Goal: Transaction & Acquisition: Purchase product/service

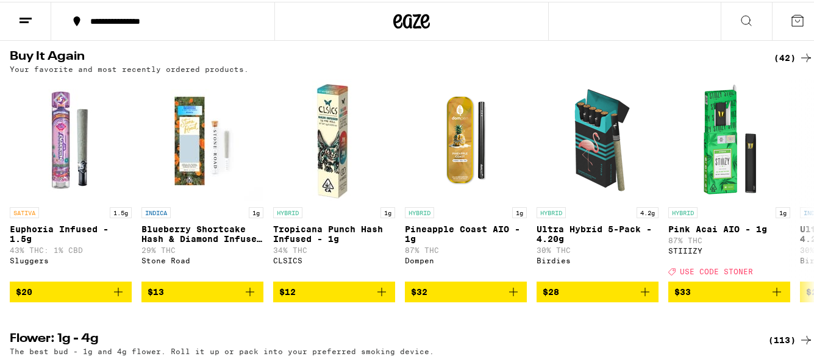
scroll to position [1001, 0]
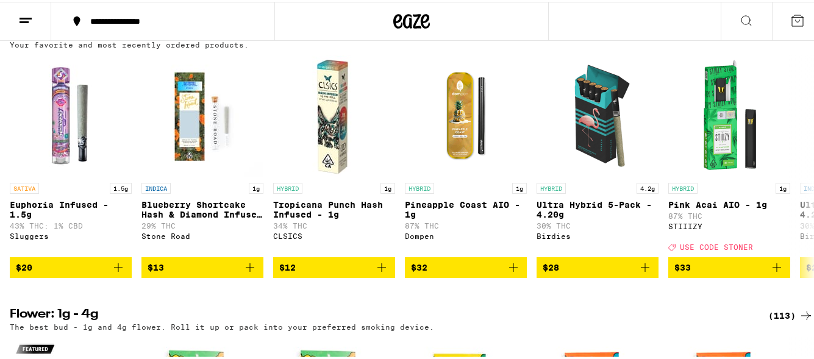
click at [739, 21] on icon at bounding box center [746, 19] width 15 height 15
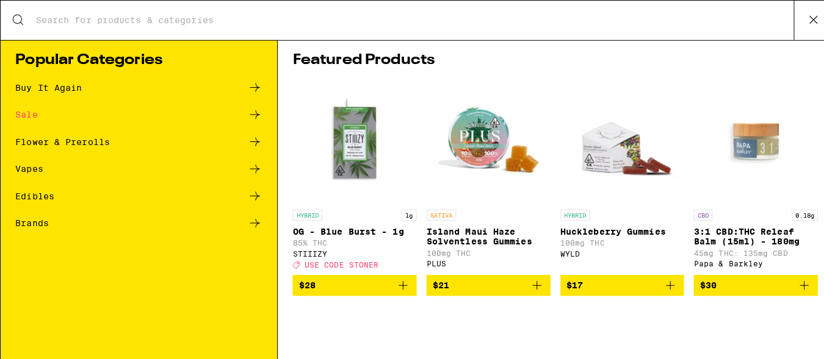
scroll to position [0, 0]
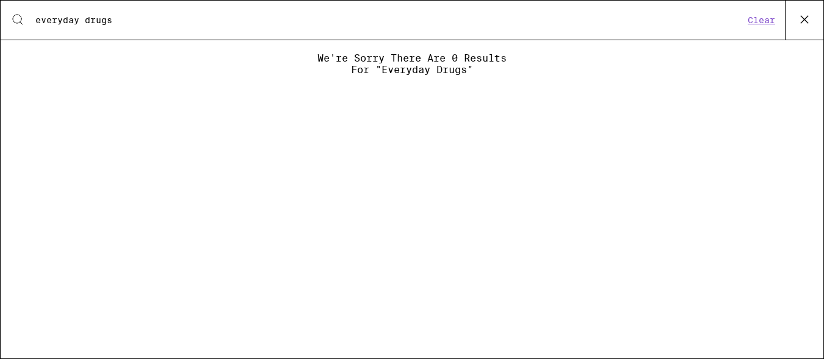
click at [163, 21] on input "everyday drugs" at bounding box center [389, 20] width 709 height 11
type input "everyday drug"
click at [163, 21] on input "everyday drug" at bounding box center [389, 20] width 709 height 11
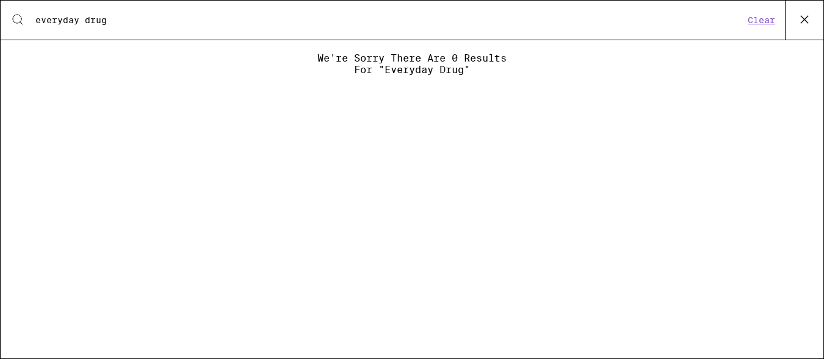
click at [163, 21] on input "everyday drug" at bounding box center [389, 20] width 709 height 11
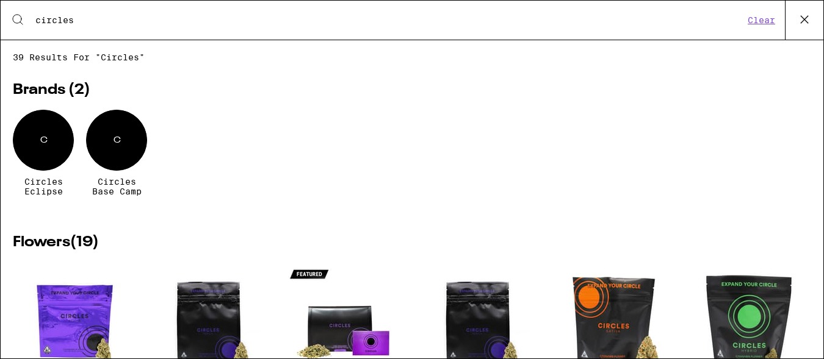
type input "circles"
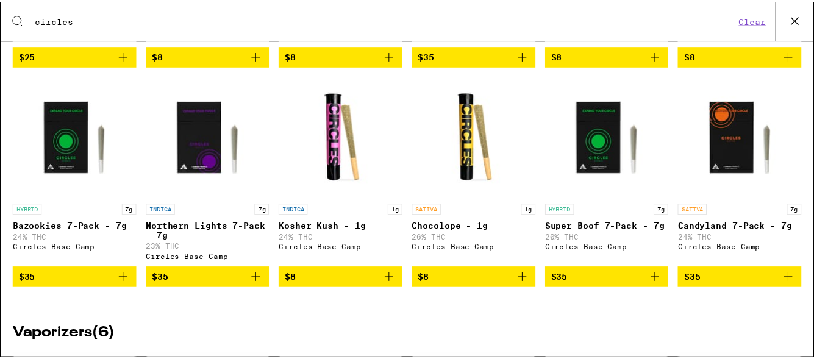
scroll to position [957, 0]
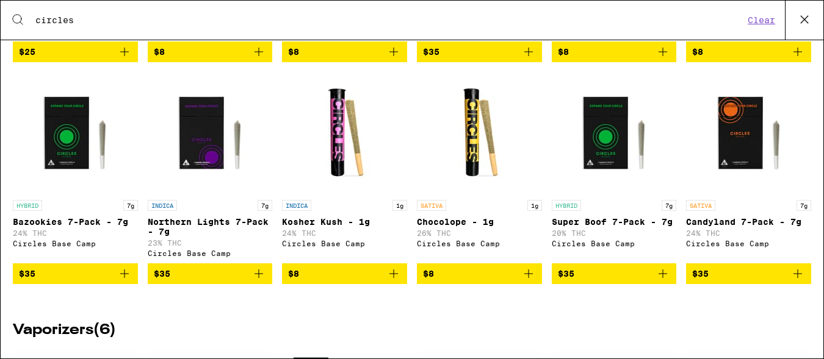
click at [178, 236] on p "Northern Lights 7-Pack - 7g" at bounding box center [210, 227] width 125 height 20
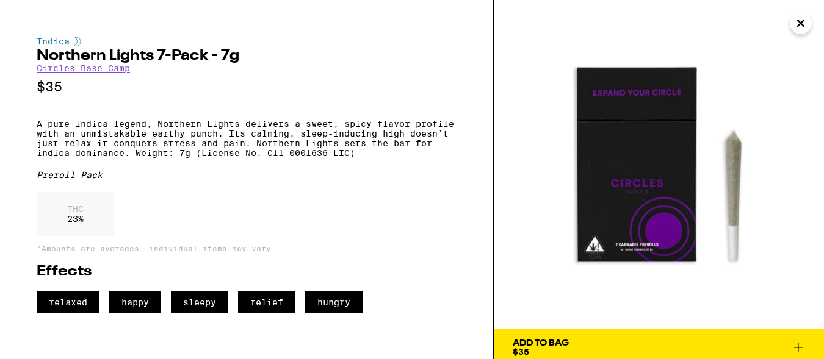
click at [800, 27] on icon "Close" at bounding box center [800, 23] width 15 height 18
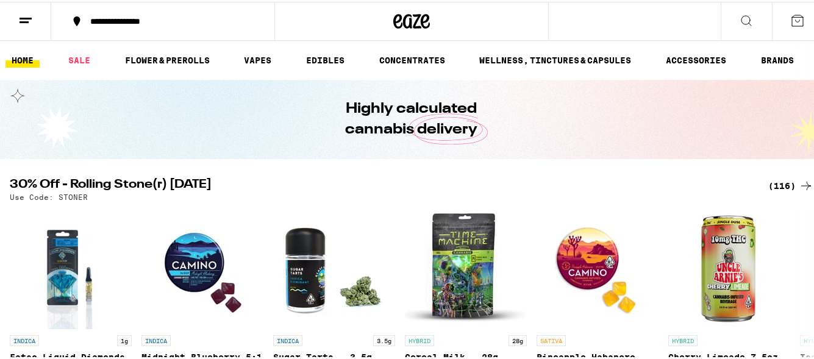
click at [29, 13] on icon at bounding box center [25, 19] width 15 height 15
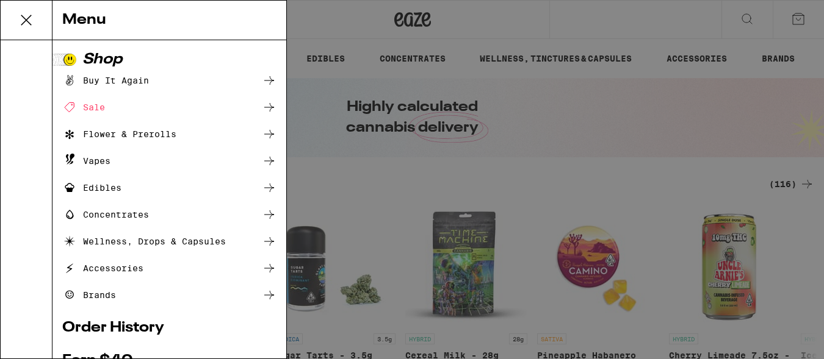
click at [158, 138] on div "Flower & Prerolls" at bounding box center [119, 134] width 114 height 15
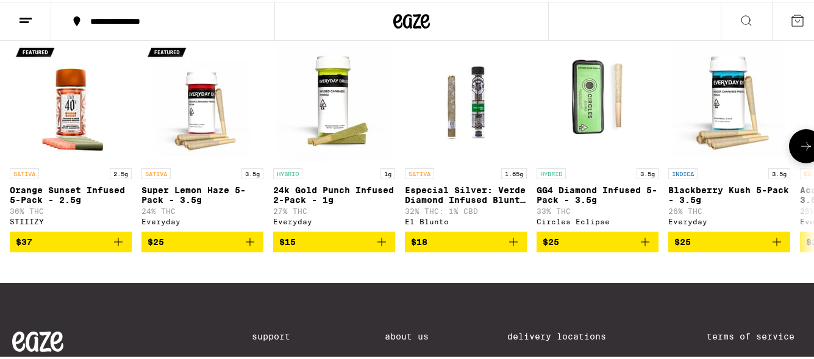
scroll to position [927, 0]
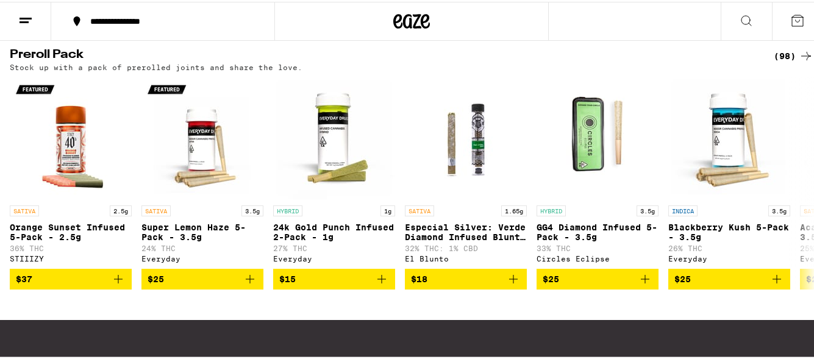
click at [782, 62] on div "(98)" at bounding box center [794, 54] width 40 height 15
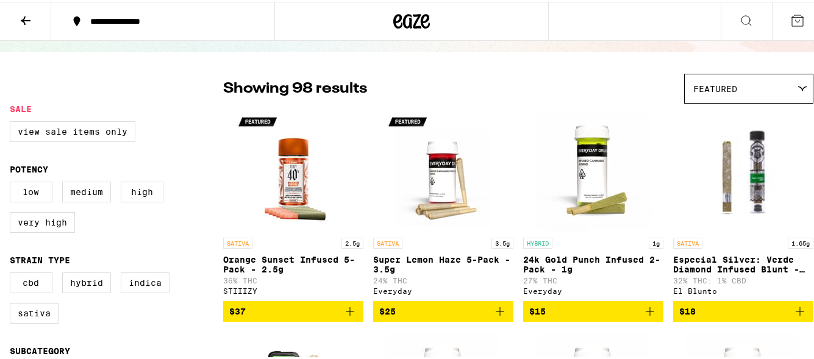
scroll to position [122, 0]
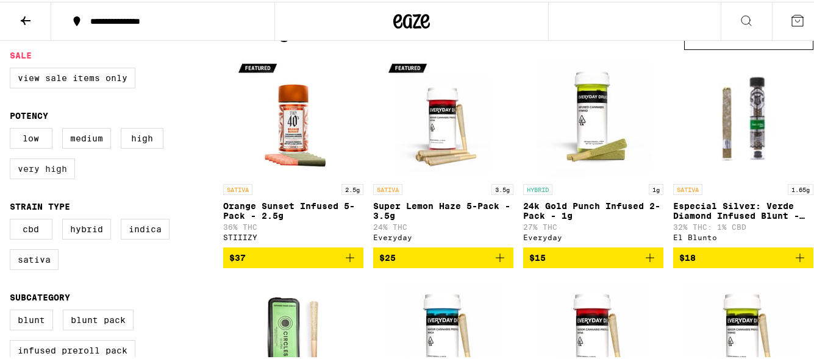
click at [43, 171] on label "Very High" at bounding box center [42, 167] width 65 height 21
click at [13, 129] on input "Very High" at bounding box center [12, 128] width 1 height 1
checkbox input "true"
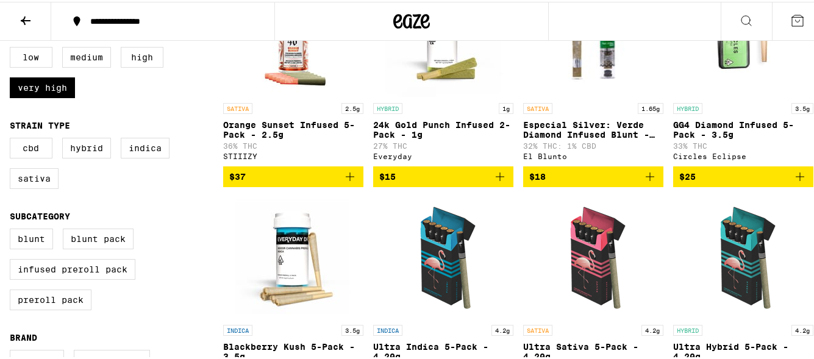
scroll to position [244, 0]
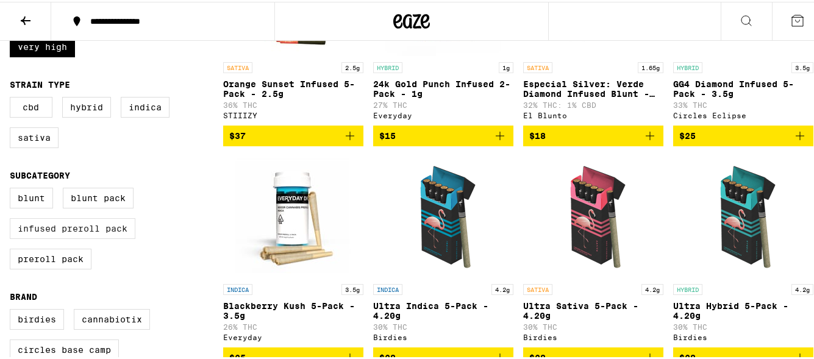
click at [46, 235] on label "Infused Preroll Pack" at bounding box center [73, 227] width 126 height 21
click at [13, 189] on input "Infused Preroll Pack" at bounding box center [12, 188] width 1 height 1
checkbox input "true"
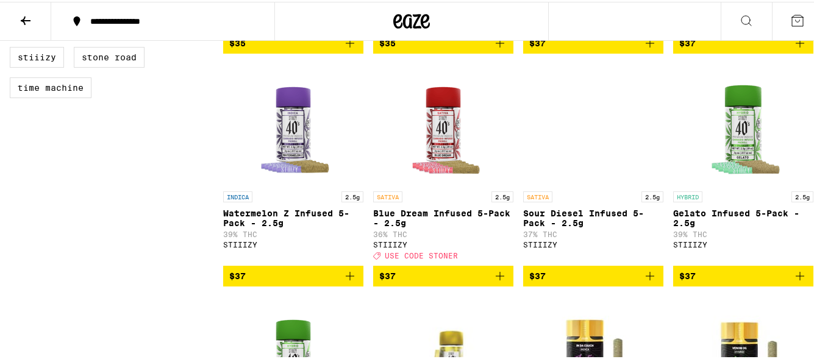
scroll to position [756, 0]
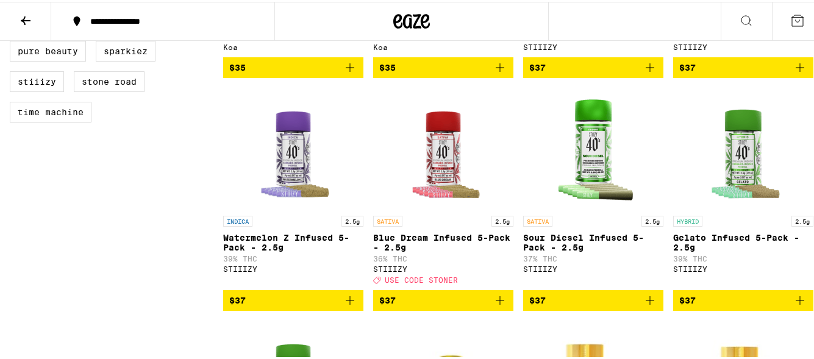
click at [493, 306] on icon "Add to bag" at bounding box center [500, 299] width 15 height 15
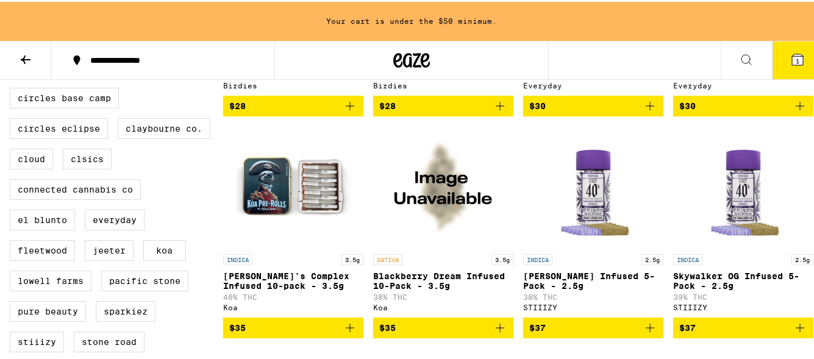
scroll to position [552, 0]
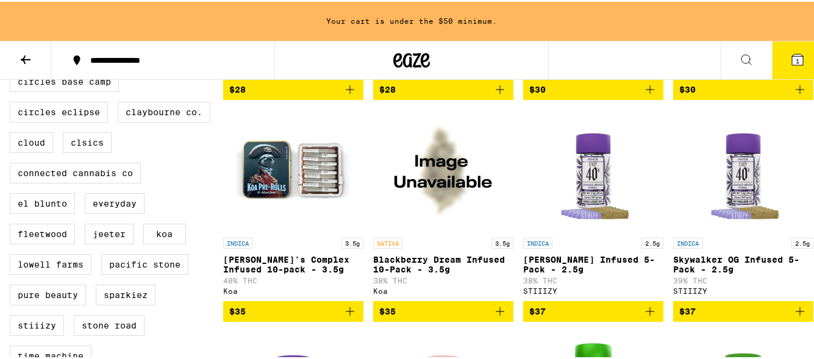
click at [336, 317] on span "$35" at bounding box center [293, 310] width 128 height 15
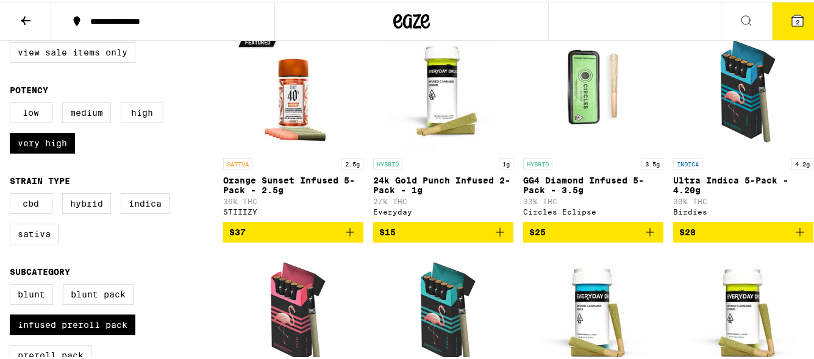
scroll to position [146, 0]
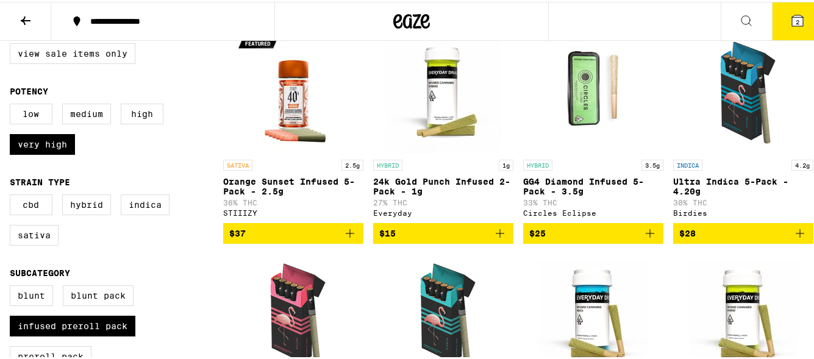
click at [644, 234] on icon "Add to bag" at bounding box center [650, 232] width 15 height 15
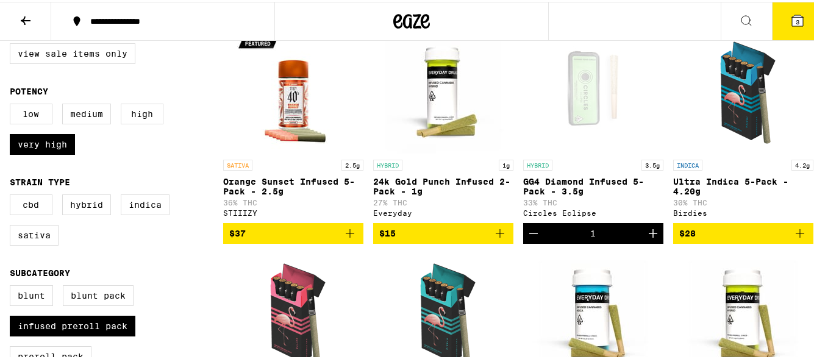
click at [793, 239] on icon "Add to bag" at bounding box center [800, 232] width 15 height 15
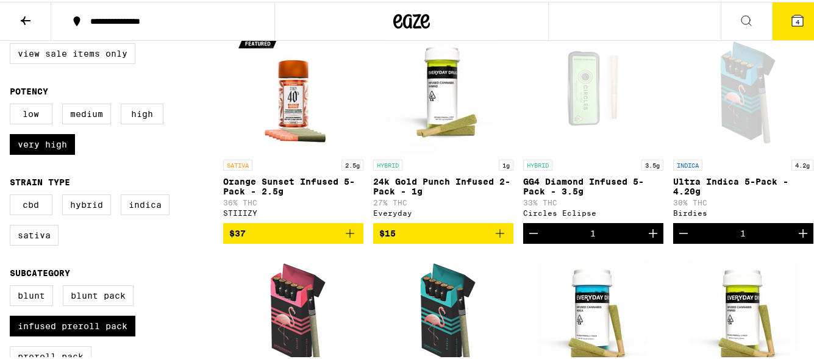
click at [796, 18] on span "4" at bounding box center [798, 19] width 4 height 7
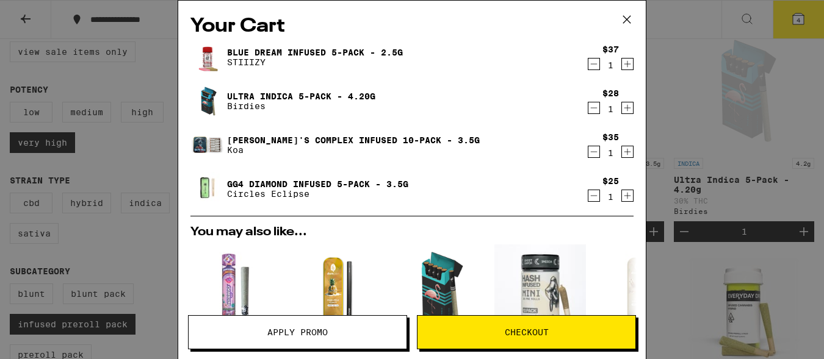
click at [276, 333] on span "Apply Promo" at bounding box center [297, 332] width 60 height 9
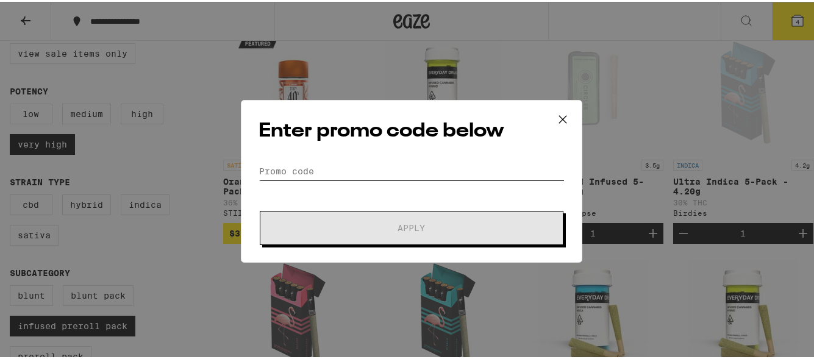
click at [288, 171] on input "Promo Code" at bounding box center [412, 169] width 306 height 18
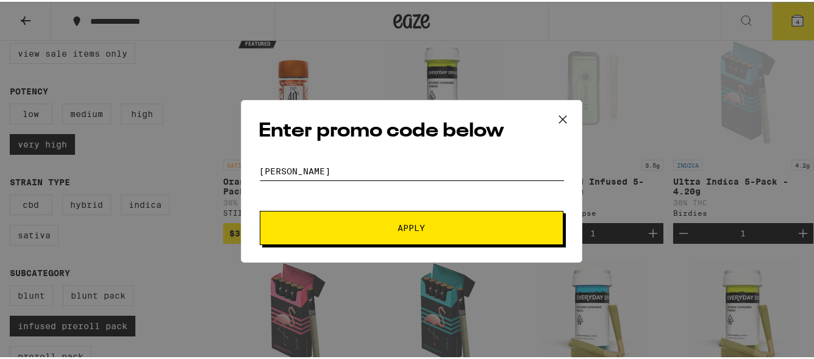
type input "[PERSON_NAME]"
click at [296, 234] on button "Apply" at bounding box center [412, 226] width 304 height 34
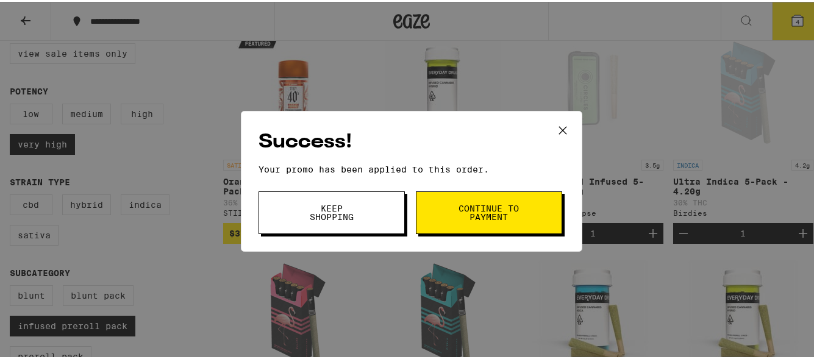
click at [452, 204] on button "Continue to payment" at bounding box center [489, 211] width 146 height 43
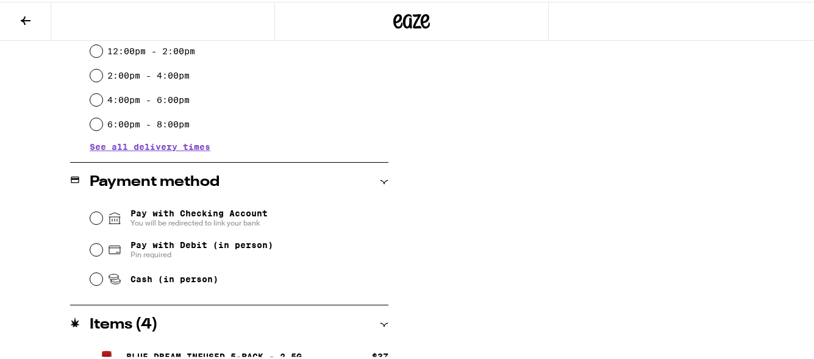
scroll to position [390, 0]
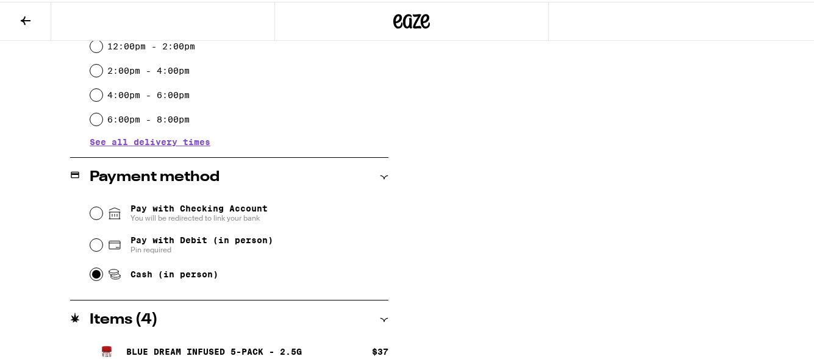
click at [96, 269] on input "Cash (in person)" at bounding box center [96, 273] width 12 height 12
radio input "true"
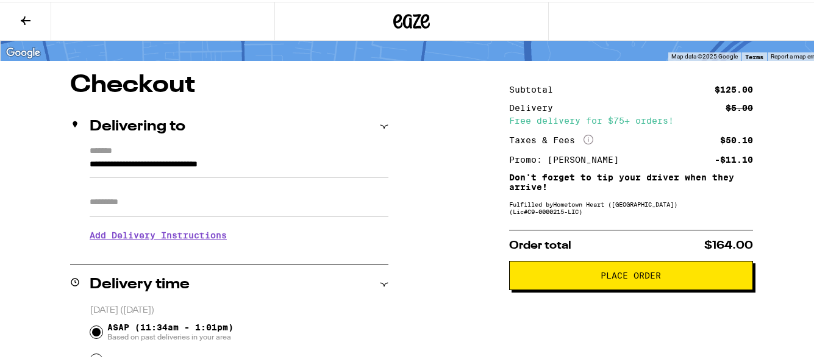
click at [642, 269] on button "Place Order" at bounding box center [631, 273] width 244 height 29
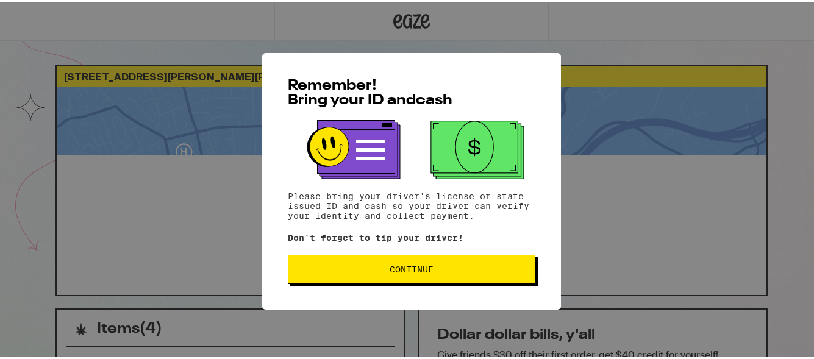
click at [398, 272] on span "Continue" at bounding box center [412, 268] width 44 height 9
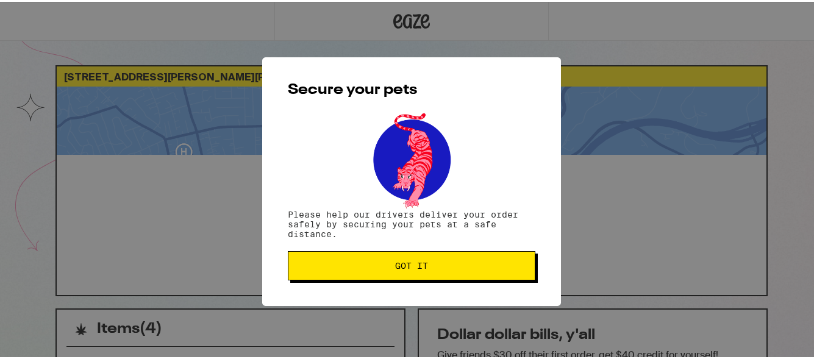
click at [398, 272] on button "Got it" at bounding box center [412, 264] width 248 height 29
